Goal: Task Accomplishment & Management: Complete application form

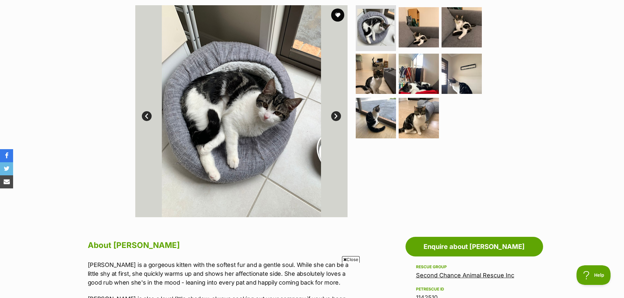
click at [337, 116] on link "Next" at bounding box center [336, 116] width 10 height 10
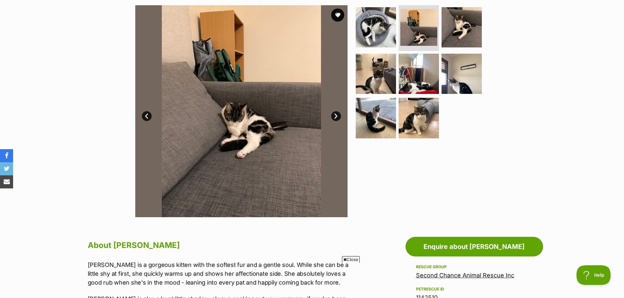
click at [337, 116] on link "Next" at bounding box center [336, 116] width 10 height 10
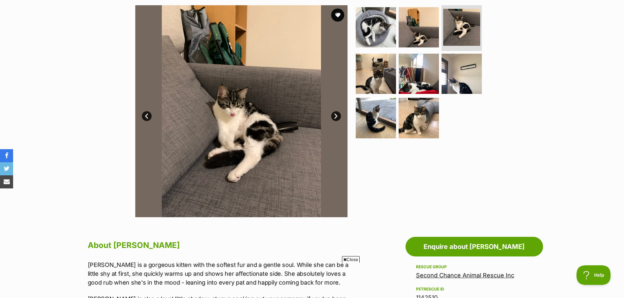
click at [337, 116] on link "Next" at bounding box center [336, 116] width 10 height 10
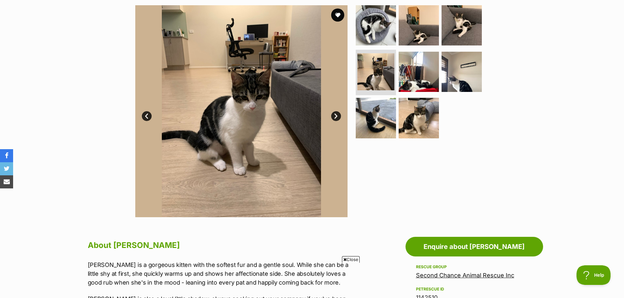
click at [337, 116] on link "Next" at bounding box center [336, 116] width 10 height 10
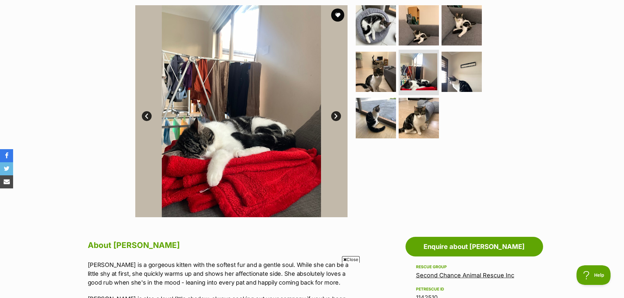
click at [337, 116] on link "Next" at bounding box center [336, 116] width 10 height 10
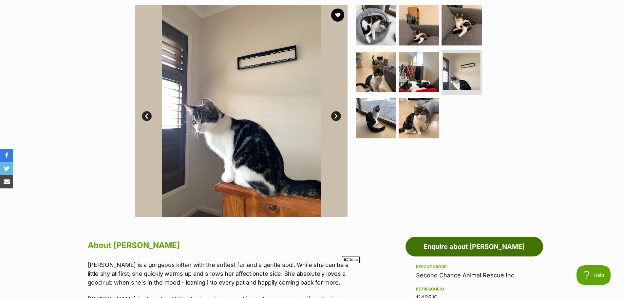
click at [484, 244] on link "Enquire about [PERSON_NAME]" at bounding box center [475, 247] width 138 height 20
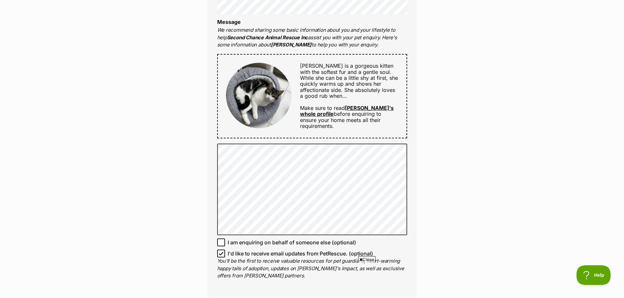
click at [220, 254] on icon at bounding box center [221, 254] width 5 height 5
click at [220, 254] on input "I'd like to receive email updates from PetRescue. (optional)" at bounding box center [221, 254] width 8 height 8
checkbox input "false"
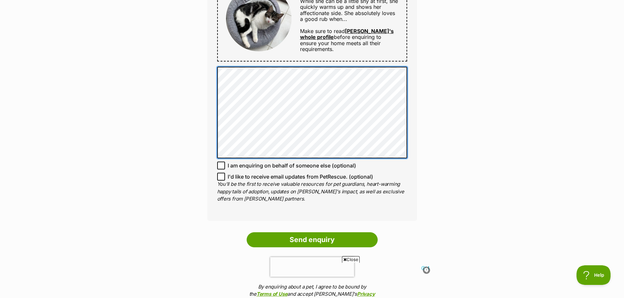
scroll to position [459, 0]
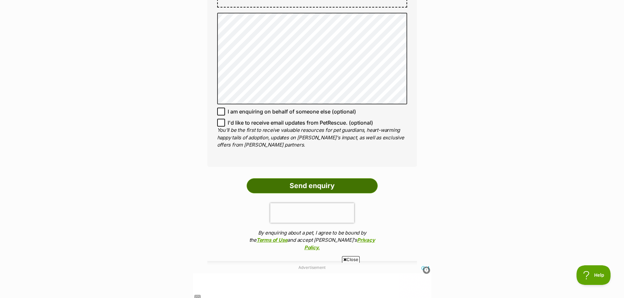
click at [308, 181] on input "Send enquiry" at bounding box center [312, 186] width 131 height 15
